Goal: Use online tool/utility: Utilize a website feature to perform a specific function

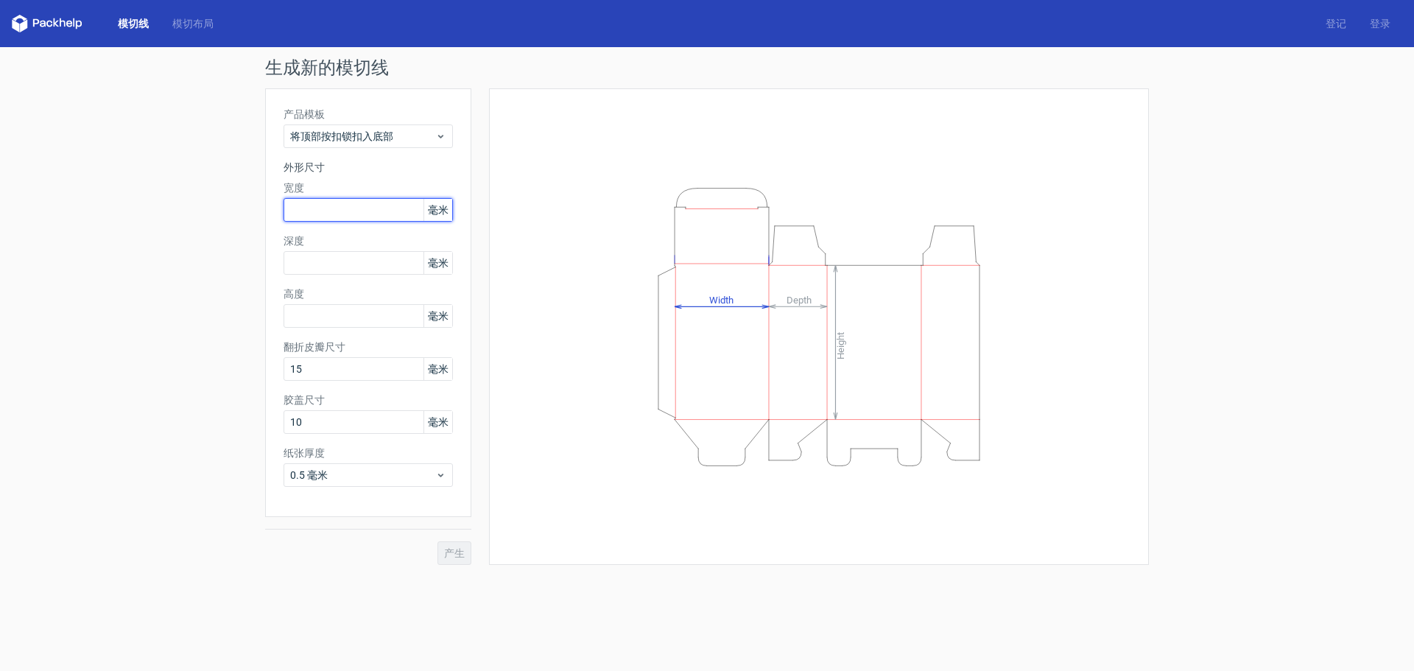
click at [394, 208] on input "text" at bounding box center [368, 210] width 169 height 24
type input "800"
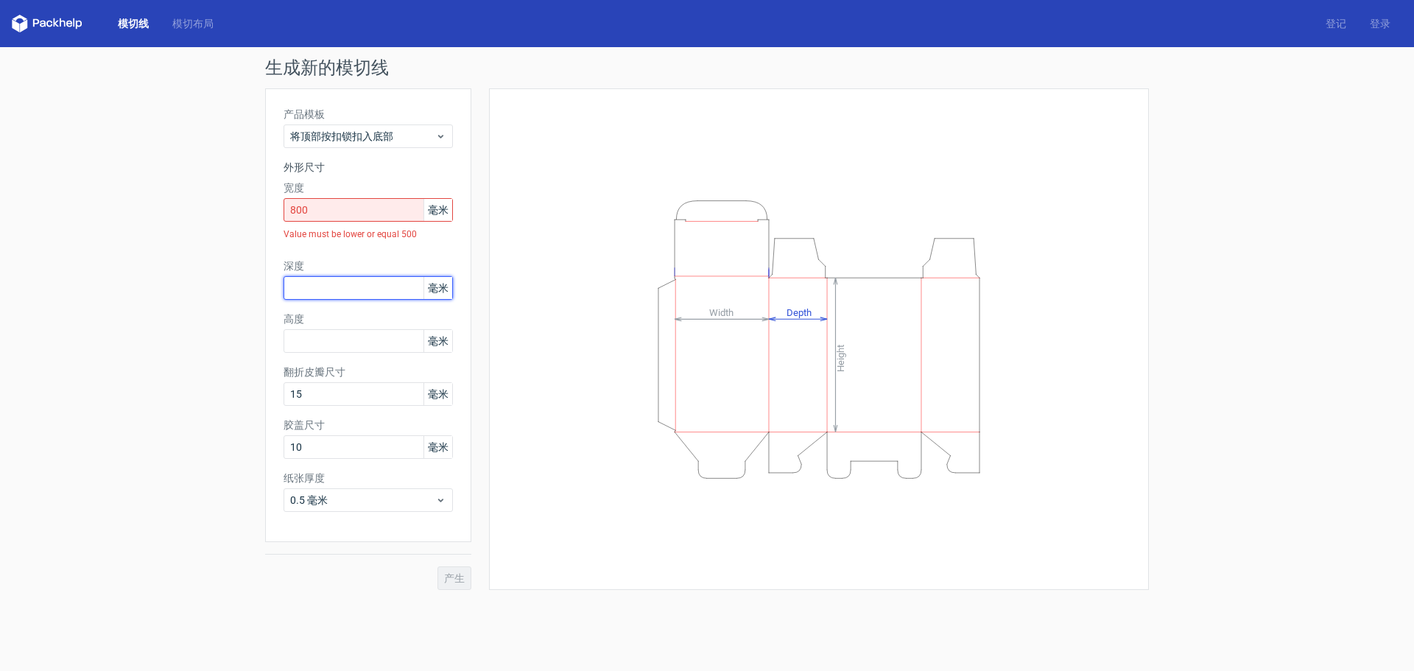
click at [392, 259] on div "深度 毫米" at bounding box center [368, 279] width 169 height 41
type input "800"
click at [382, 351] on div "高度 毫米" at bounding box center [368, 332] width 169 height 41
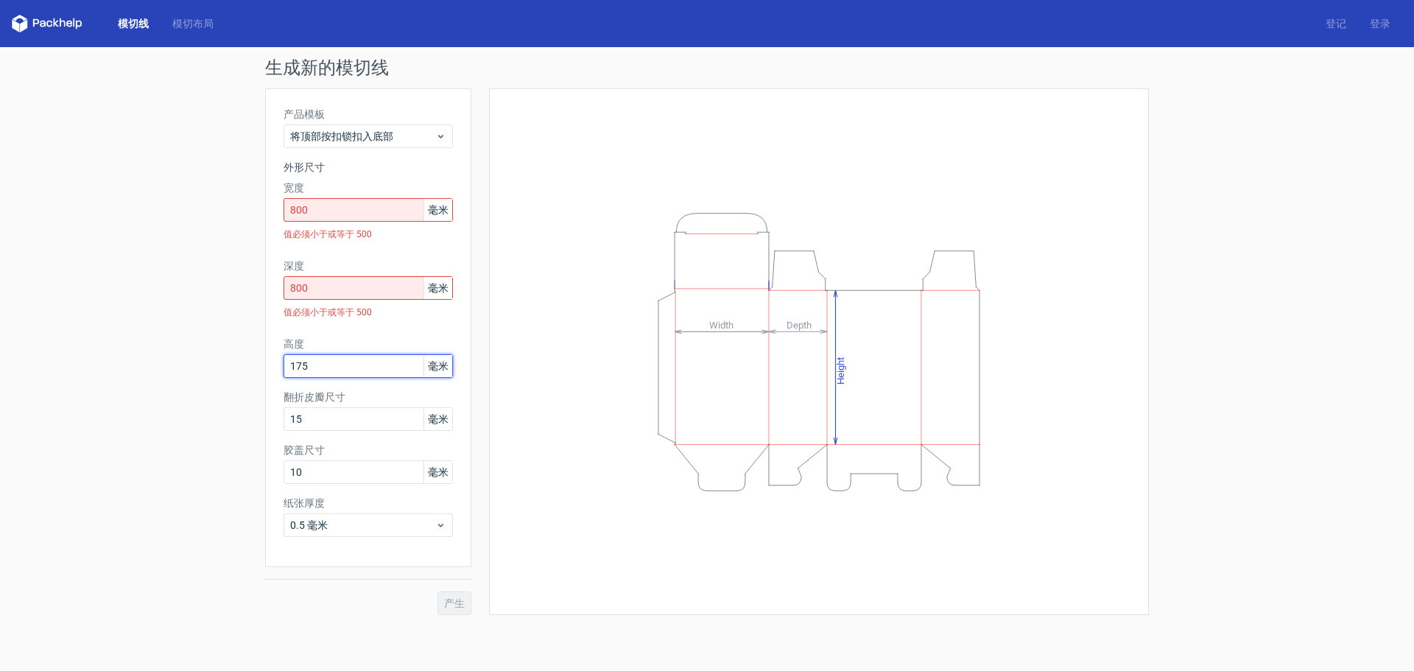
type input "175"
click at [537, 364] on div "Height Depth Width" at bounding box center [819, 352] width 623 height 490
click at [472, 180] on div "Height Depth Width" at bounding box center [810, 351] width 678 height 527
click at [522, 172] on div "Height Depth Width" at bounding box center [819, 352] width 623 height 490
